Goal: Transaction & Acquisition: Download file/media

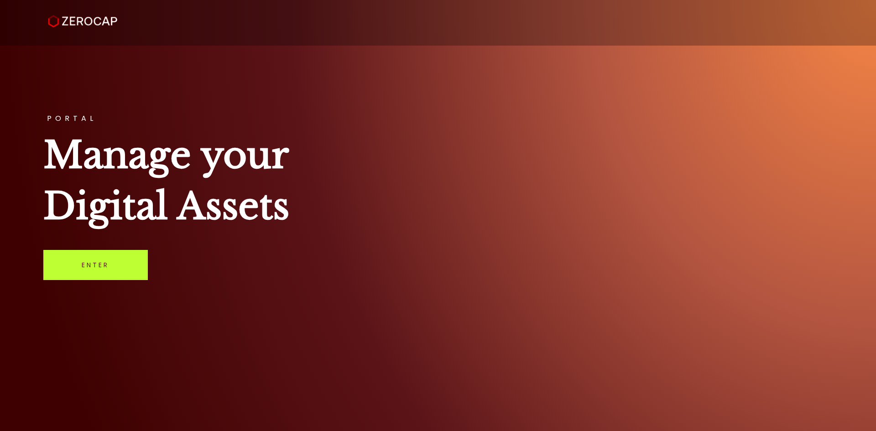
click at [78, 269] on link "Enter" at bounding box center [95, 265] width 104 height 30
click at [142, 255] on link "Enter" at bounding box center [95, 265] width 104 height 30
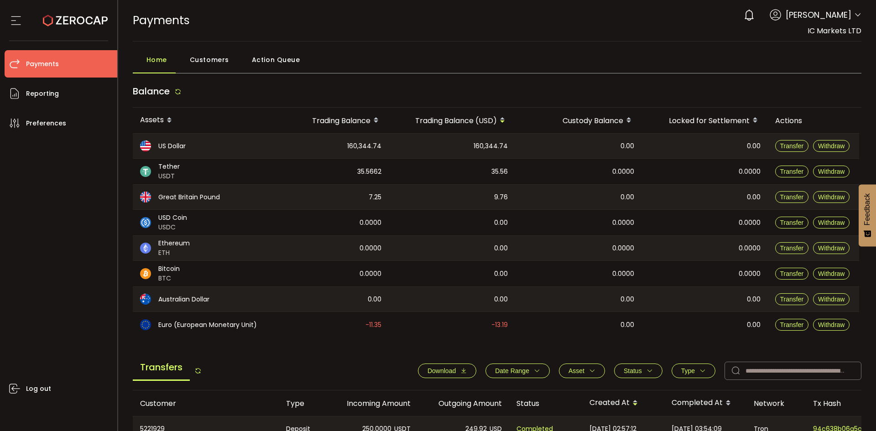
click at [845, 31] on span "IC Markets LTD" at bounding box center [835, 31] width 54 height 10
click at [854, 17] on icon at bounding box center [857, 14] width 7 height 7
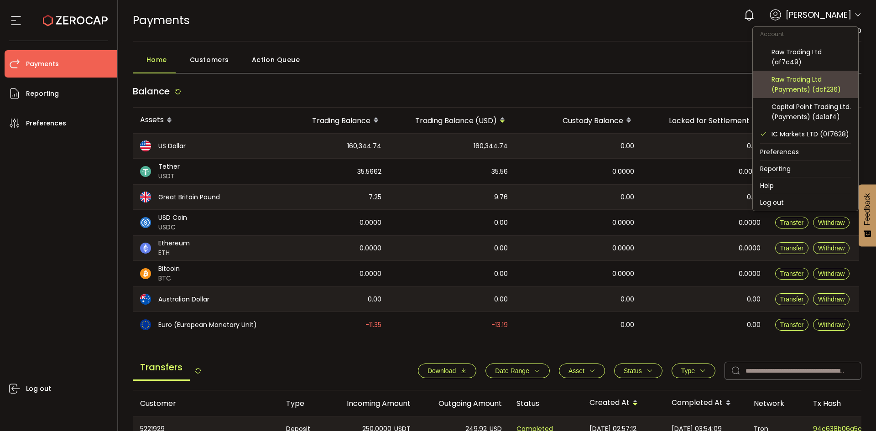
scroll to position [46, 0]
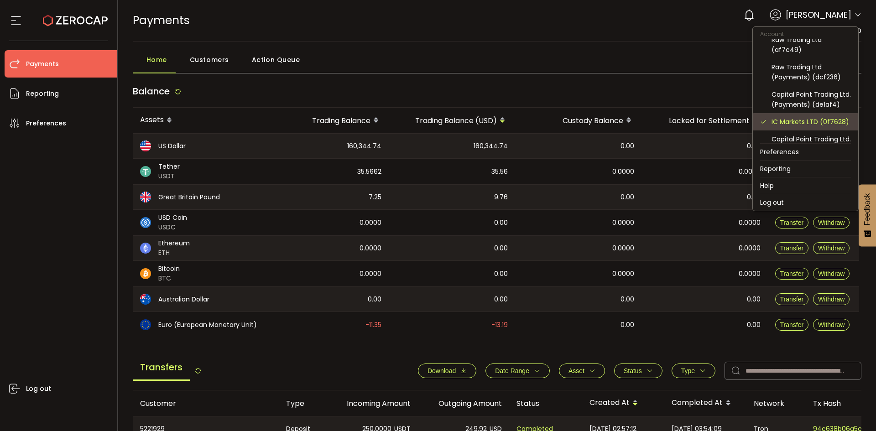
click at [824, 127] on div "IC Markets LTD (0f7628)" at bounding box center [810, 122] width 79 height 10
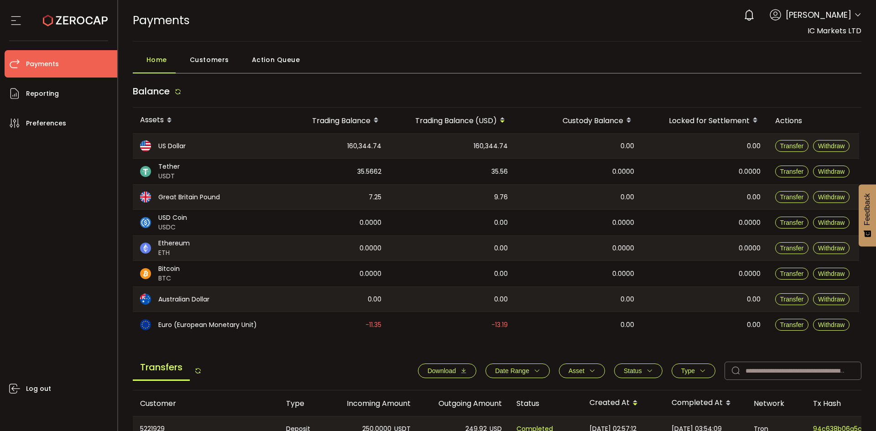
click at [14, 20] on icon at bounding box center [16, 21] width 14 height 14
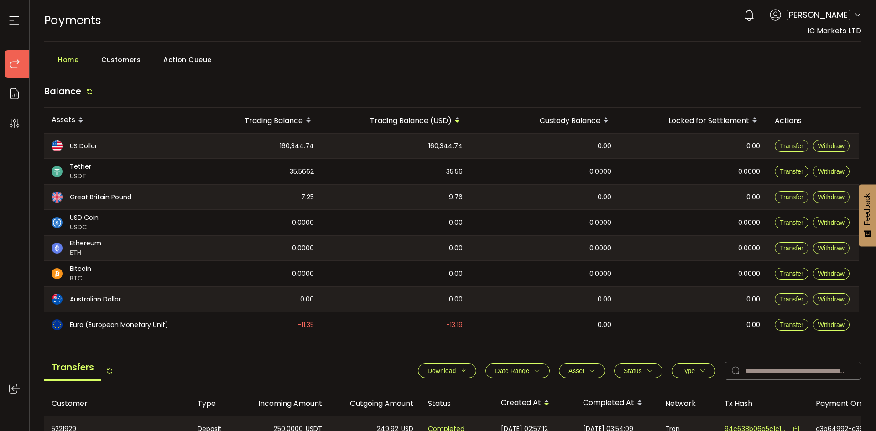
click at [73, 57] on span "Home" at bounding box center [68, 60] width 21 height 18
click at [20, 54] on li "Payments" at bounding box center [19, 63] width 29 height 27
click at [17, 67] on icon at bounding box center [15, 64] width 14 height 14
click at [17, 21] on icon at bounding box center [14, 21] width 14 height 14
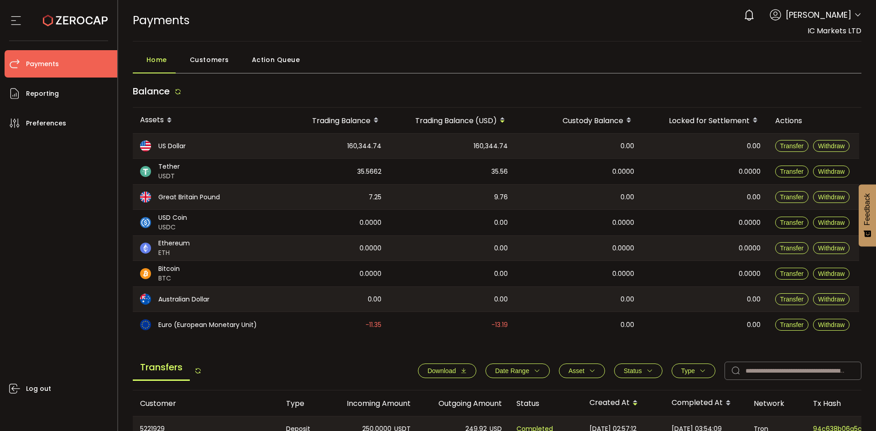
click at [58, 63] on span "Payments" at bounding box center [42, 63] width 33 height 13
click at [451, 370] on span "Download" at bounding box center [441, 370] width 28 height 7
click at [517, 369] on span "Date Range" at bounding box center [512, 370] width 34 height 7
click at [495, 393] on input at bounding box center [498, 393] width 27 height 15
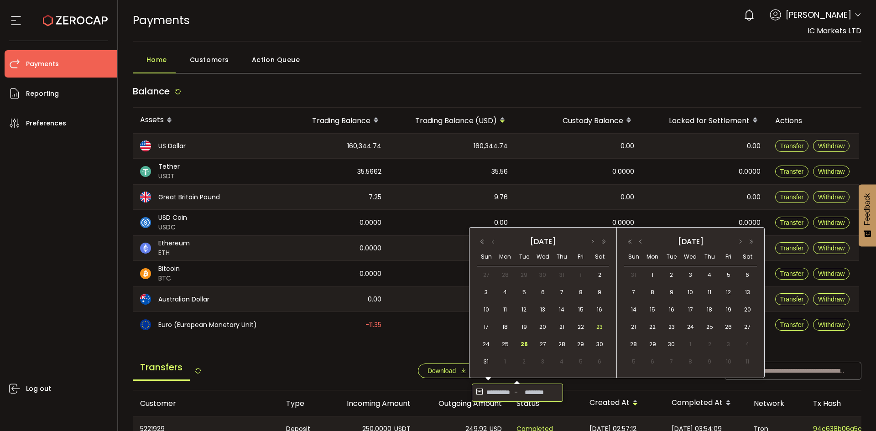
click at [599, 327] on span "23" at bounding box center [599, 327] width 11 height 11
click at [508, 342] on span "25" at bounding box center [505, 344] width 11 height 11
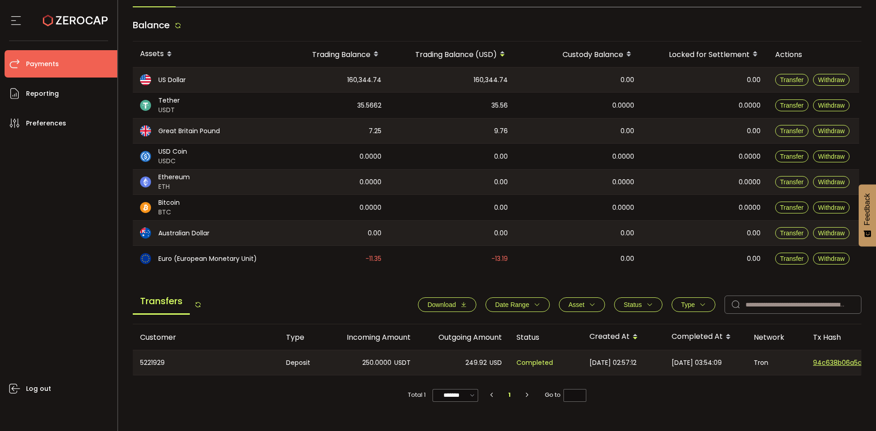
scroll to position [91, 0]
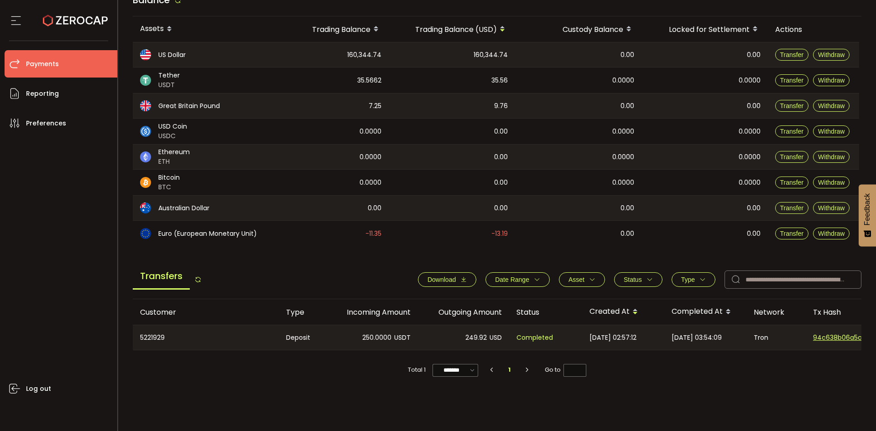
click at [454, 275] on button "Download" at bounding box center [447, 279] width 58 height 15
